Goal: Navigation & Orientation: Understand site structure

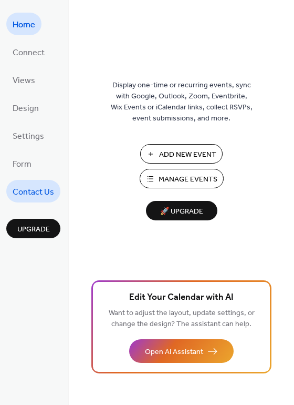
click at [42, 192] on span "Contact Us" at bounding box center [34, 192] width 42 height 16
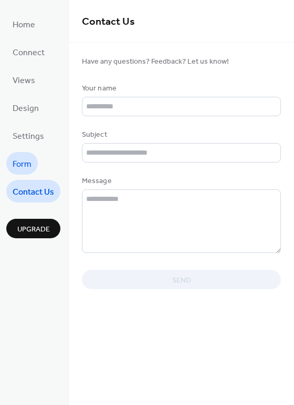
click at [23, 166] on span "Form" at bounding box center [22, 164] width 19 height 16
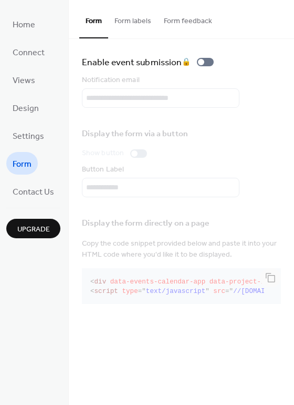
click at [178, 22] on button "Form feedback" at bounding box center [188, 18] width 61 height 37
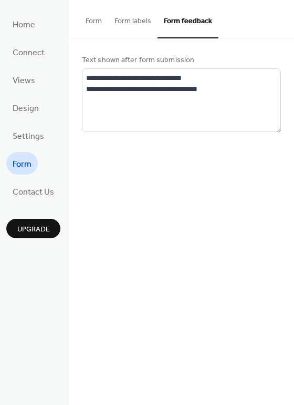
click at [90, 20] on button "Form" at bounding box center [93, 18] width 29 height 37
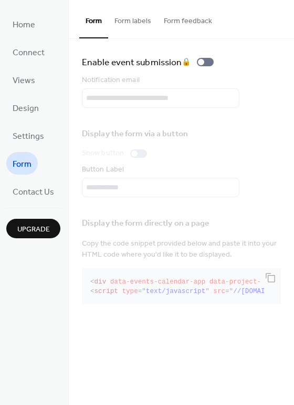
click at [131, 24] on button "Form labels" at bounding box center [132, 18] width 49 height 37
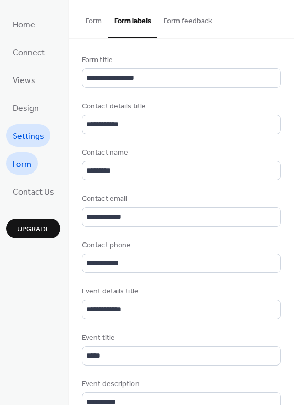
click at [32, 136] on span "Settings" at bounding box center [29, 136] width 32 height 16
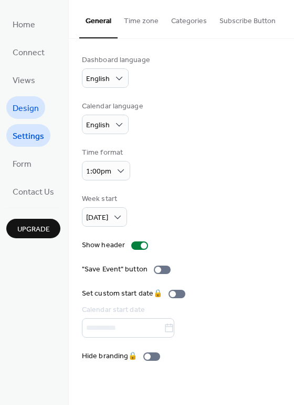
click at [23, 114] on span "Design" at bounding box center [26, 108] width 26 height 16
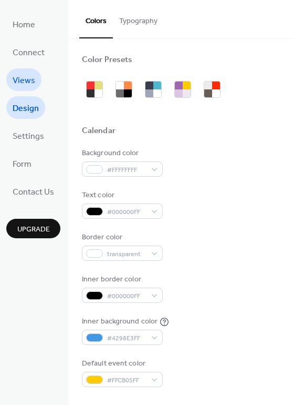
click at [22, 89] on link "Views" at bounding box center [23, 79] width 35 height 23
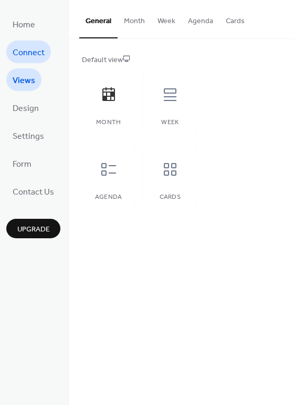
click at [32, 54] on span "Connect" at bounding box center [29, 53] width 32 height 16
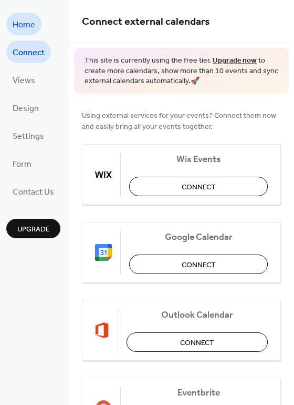
click at [23, 33] on link "Home" at bounding box center [23, 24] width 35 height 23
